Goal: Information Seeking & Learning: Learn about a topic

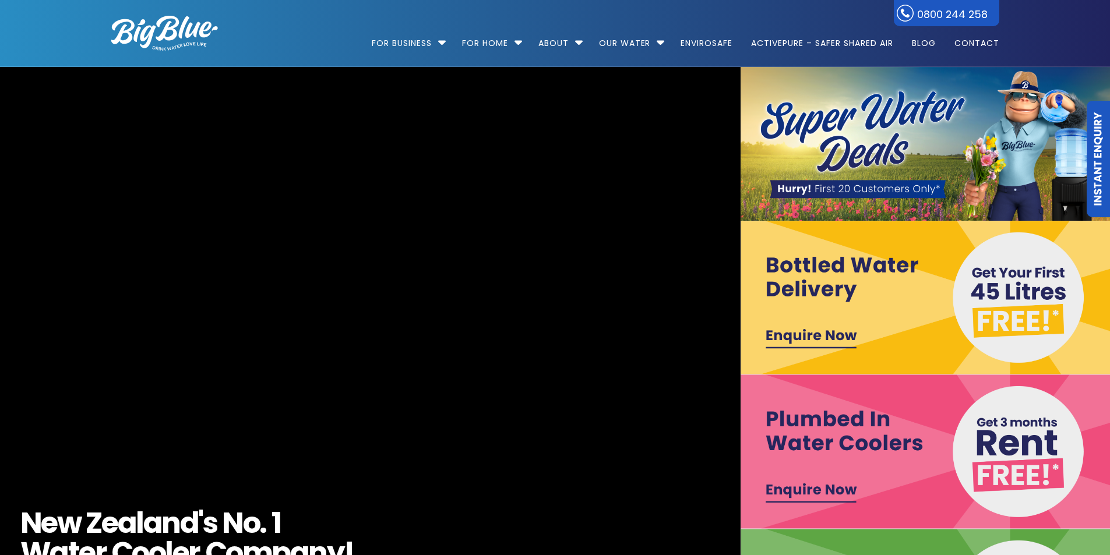
click at [869, 134] on img at bounding box center [925, 144] width 370 height 154
click at [856, 179] on img at bounding box center [925, 144] width 370 height 154
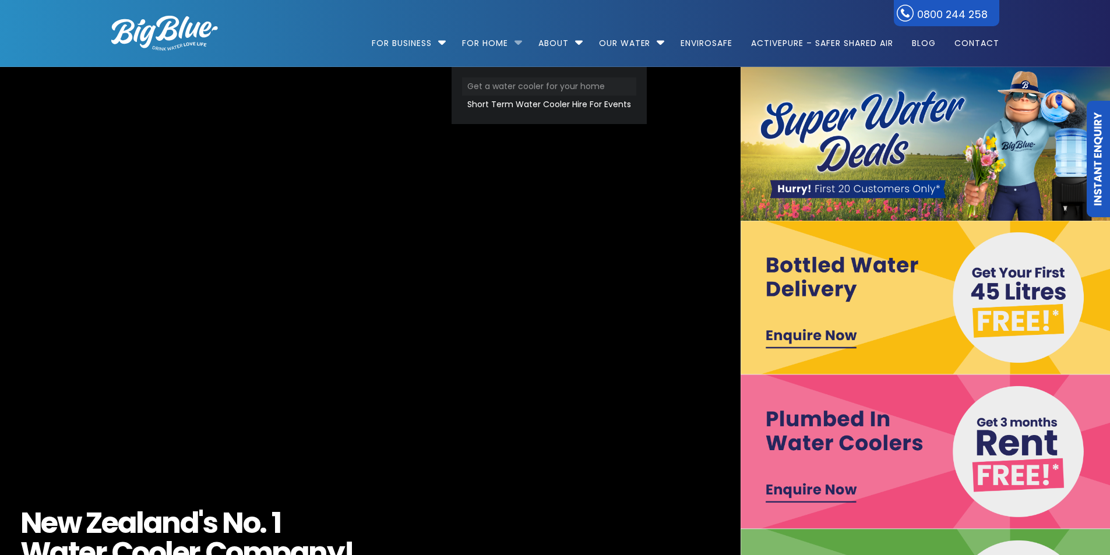
click at [499, 84] on link "Get a water cooler for your home" at bounding box center [549, 86] width 174 height 18
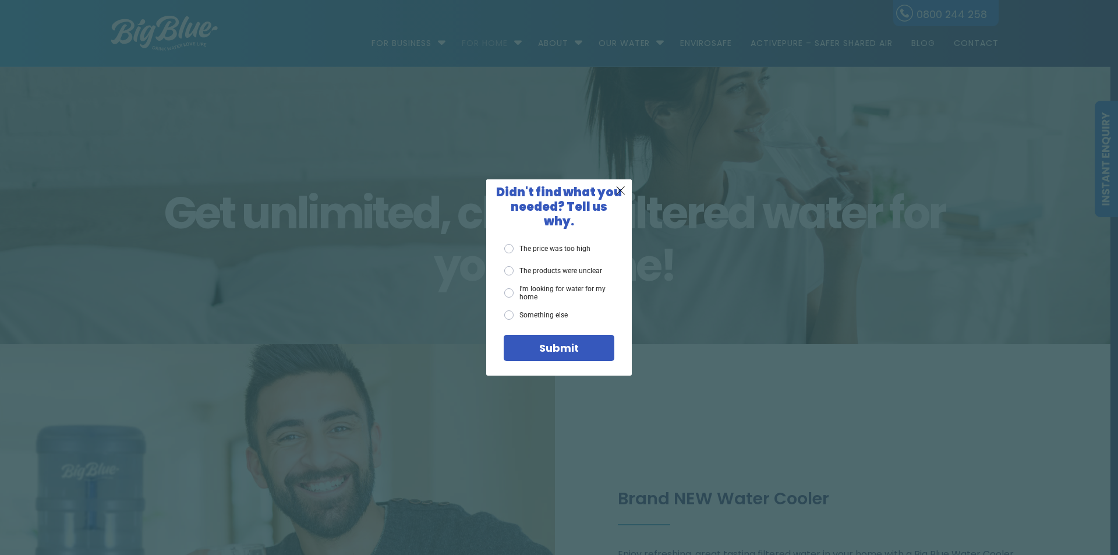
click at [509, 266] on label "The products were unclear" at bounding box center [553, 270] width 98 height 9
click at [0, 0] on input "The products were unclear" at bounding box center [0, 0] width 0 height 0
click at [561, 343] on span "Submit" at bounding box center [559, 348] width 40 height 15
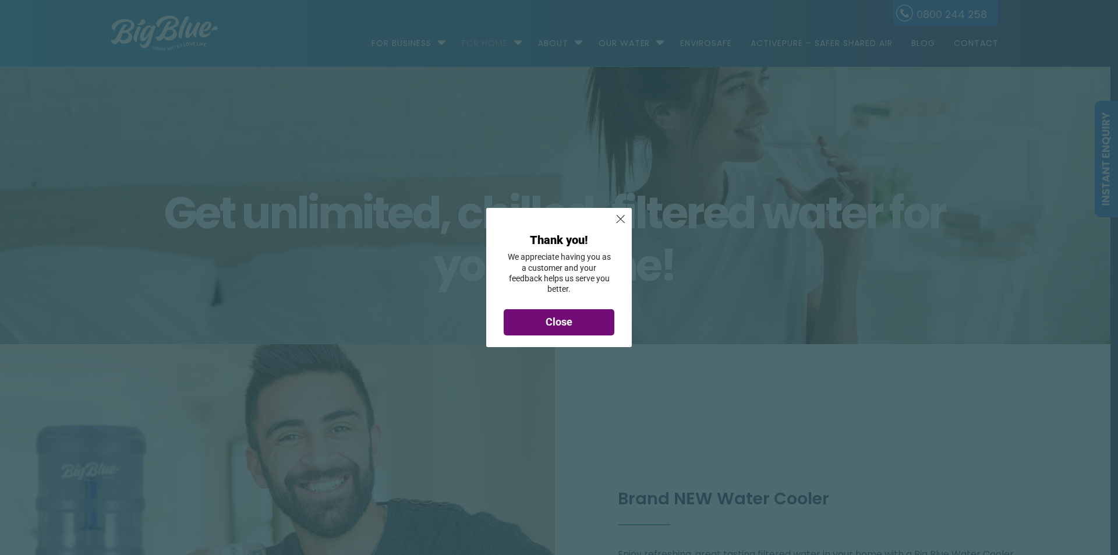
click at [570, 323] on span "Close" at bounding box center [559, 322] width 27 height 12
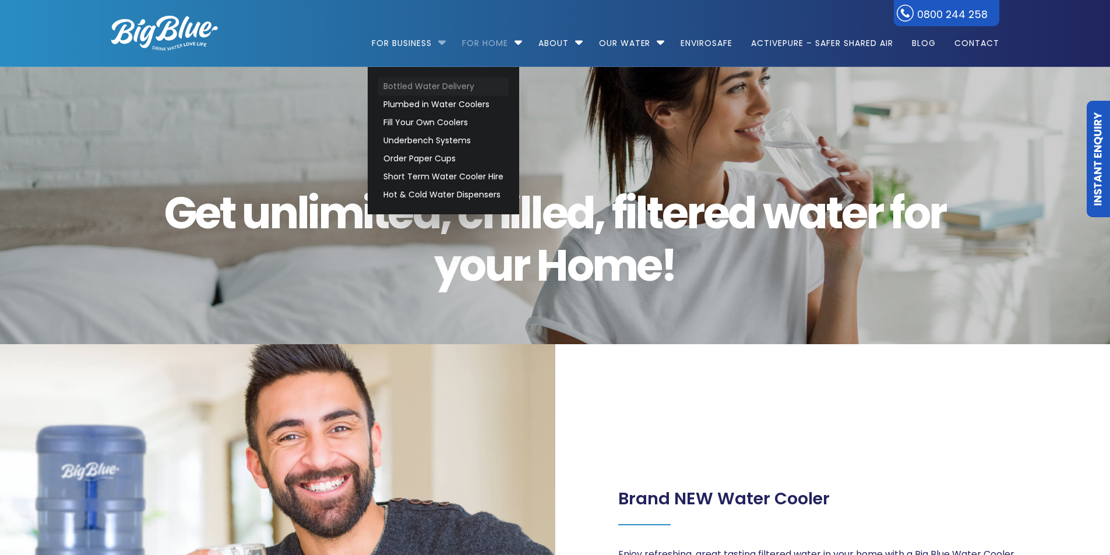
click at [446, 85] on link "Bottled Water Delivery" at bounding box center [443, 86] width 130 height 18
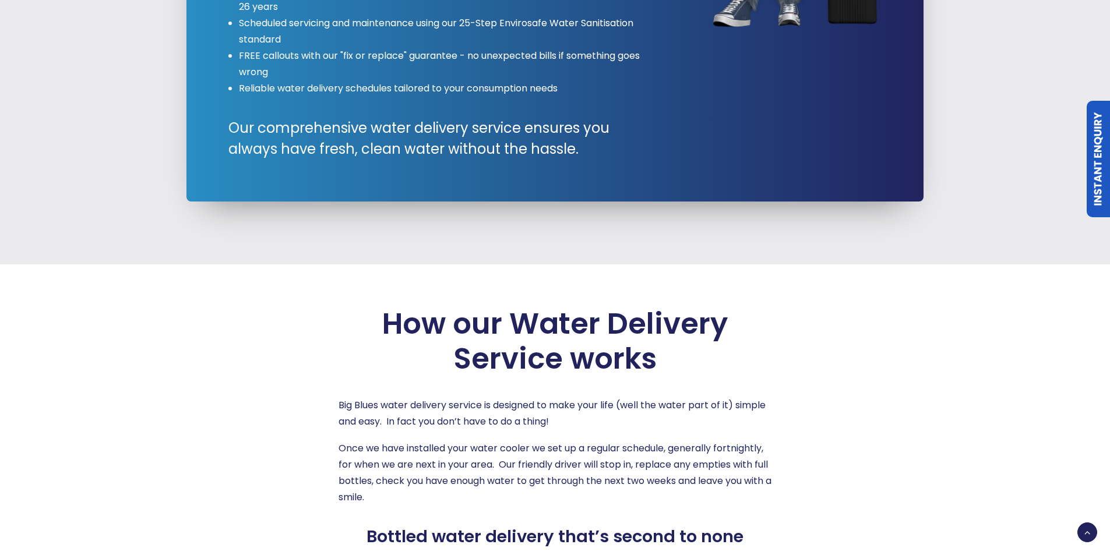
scroll to position [1689, 0]
